Goal: Task Accomplishment & Management: Use online tool/utility

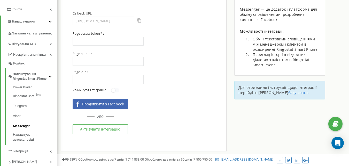
click at [110, 103] on div "Продовжити з Facebook" at bounding box center [102, 103] width 44 height 5
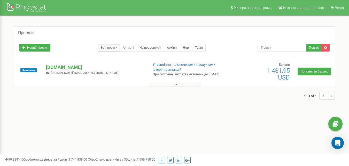
click at [186, 85] on button at bounding box center [175, 84] width 52 height 4
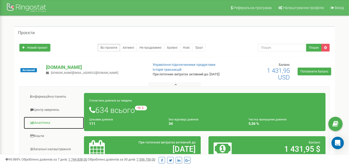
click at [46, 124] on link "Аналiтика" at bounding box center [54, 122] width 61 height 13
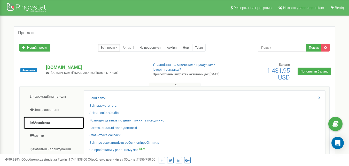
click at [46, 124] on link "Аналiтика" at bounding box center [54, 122] width 61 height 13
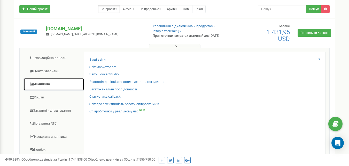
scroll to position [41, 0]
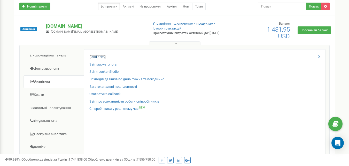
click at [100, 56] on link "Ваші звіти" at bounding box center [97, 57] width 16 height 5
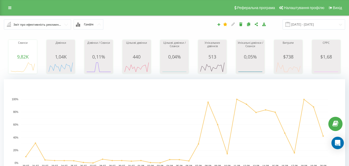
click at [68, 25] on input "text" at bounding box center [37, 24] width 67 height 9
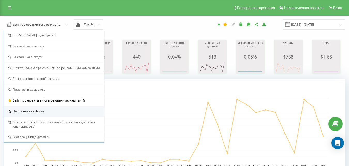
click at [37, 113] on span "Наскрізна аналітика" at bounding box center [28, 111] width 31 height 4
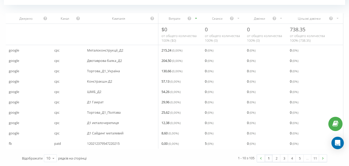
scroll to position [174, 0]
click at [49, 159] on div "10" at bounding box center [48, 157] width 4 height 5
click at [49, 150] on span "100" at bounding box center [49, 150] width 6 height 5
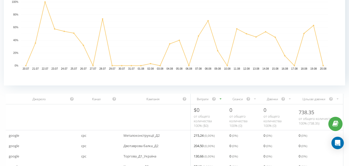
scroll to position [0, 0]
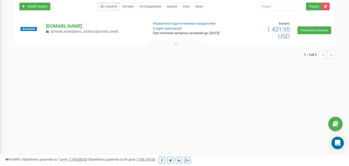
click at [162, 44] on button at bounding box center [175, 43] width 52 height 4
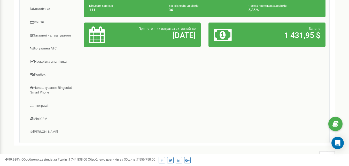
scroll to position [118, 0]
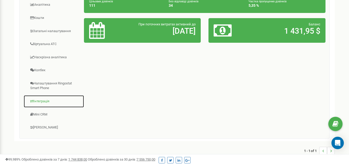
click at [53, 104] on link "Інтеграція" at bounding box center [54, 101] width 61 height 13
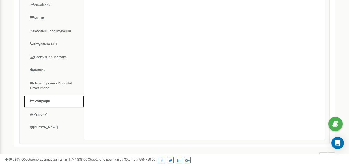
click at [44, 103] on link "Інтеграція" at bounding box center [54, 101] width 61 height 13
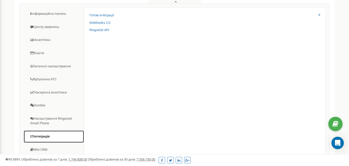
scroll to position [73, 0]
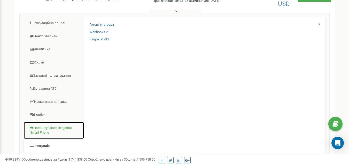
click at [61, 129] on link "Налаштування Ringostat Smart Phone" at bounding box center [54, 129] width 61 height 17
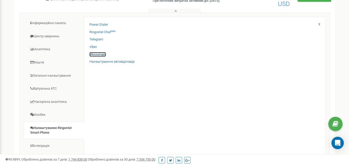
click at [104, 55] on link "Messenger" at bounding box center [97, 54] width 17 height 5
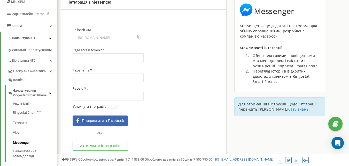
scroll to position [90, 0]
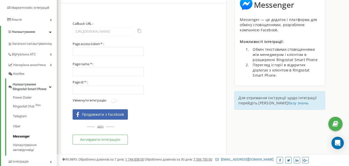
click at [106, 110] on div "Продовжити з Facebook" at bounding box center [100, 114] width 55 height 10
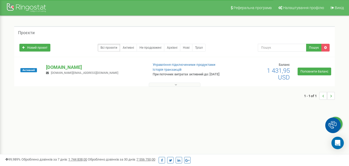
click at [180, 85] on button at bounding box center [175, 84] width 52 height 4
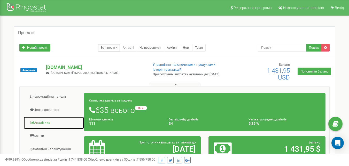
click at [47, 124] on link "Аналiтика" at bounding box center [54, 122] width 61 height 13
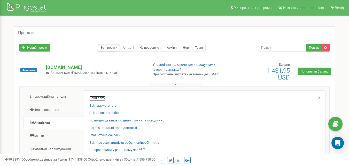
click at [96, 100] on link "Ваші звіти" at bounding box center [97, 98] width 16 height 5
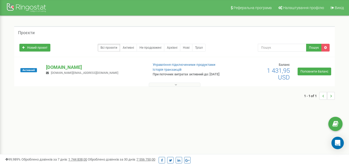
click at [167, 85] on button at bounding box center [175, 84] width 52 height 4
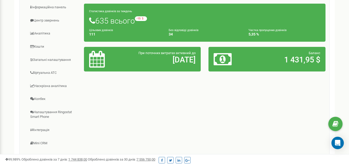
scroll to position [90, 0]
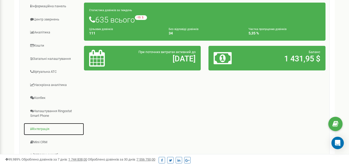
click at [44, 131] on link "Інтеграція" at bounding box center [54, 128] width 61 height 13
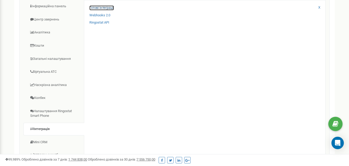
click at [103, 9] on link "Готові інтеграції" at bounding box center [101, 7] width 25 height 5
